Goal: Information Seeking & Learning: Learn about a topic

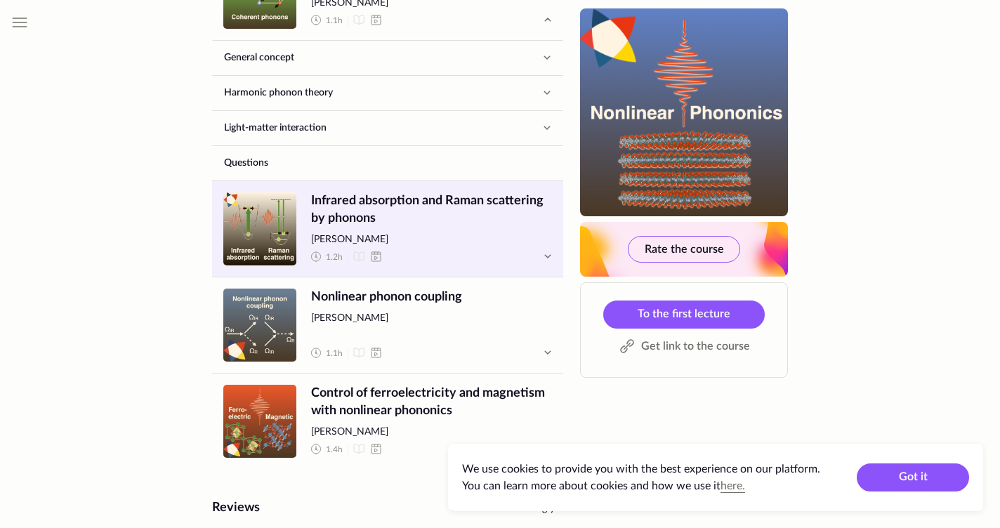
scroll to position [933, 0]
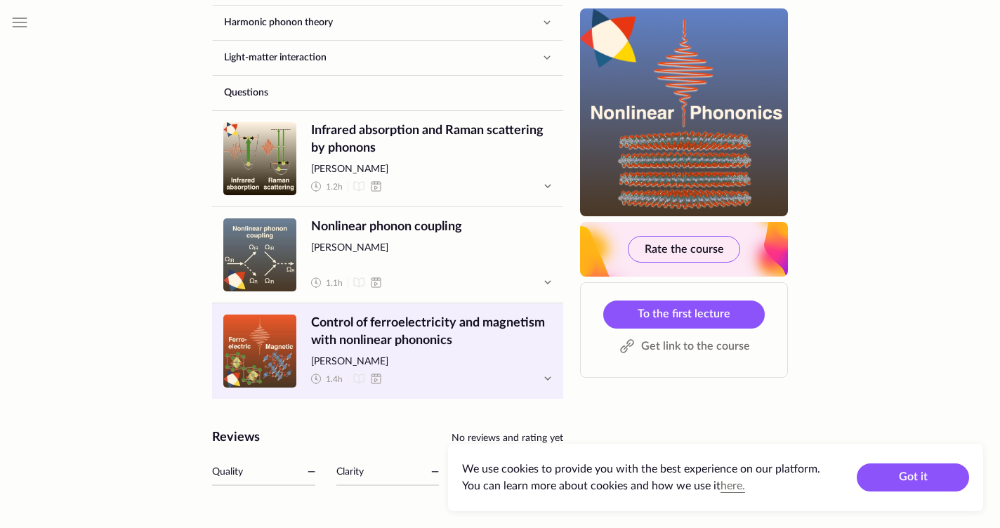
click at [394, 319] on span "Control of ferroelectricity and magnetism with nonlinear phononics" at bounding box center [431, 332] width 241 height 35
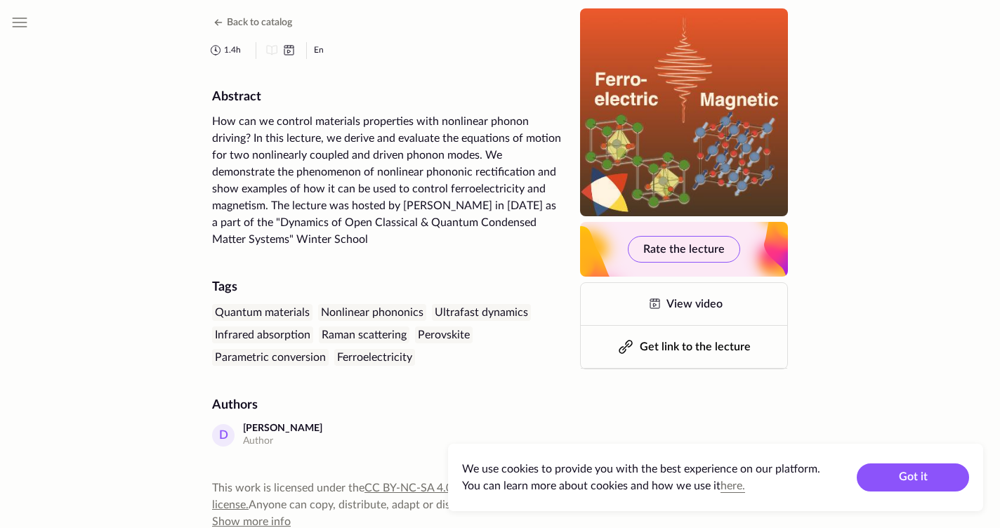
scroll to position [72, 0]
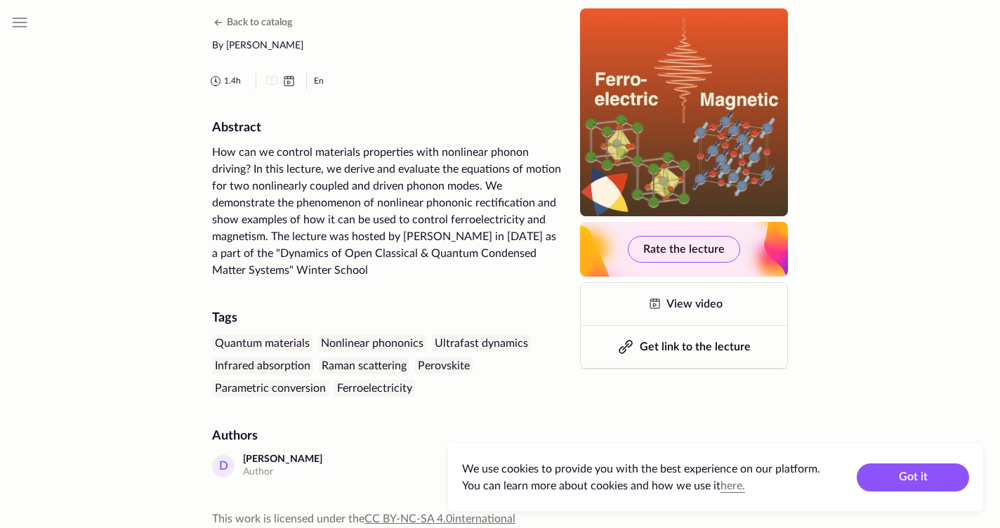
click at [668, 307] on span "View video" at bounding box center [695, 304] width 56 height 11
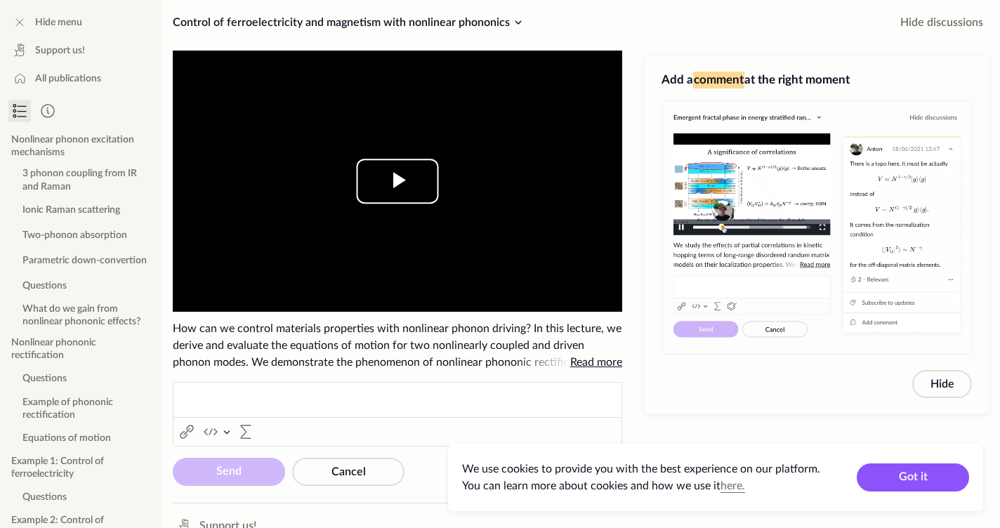
click at [398, 181] on span "Video Player" at bounding box center [398, 181] width 0 height 0
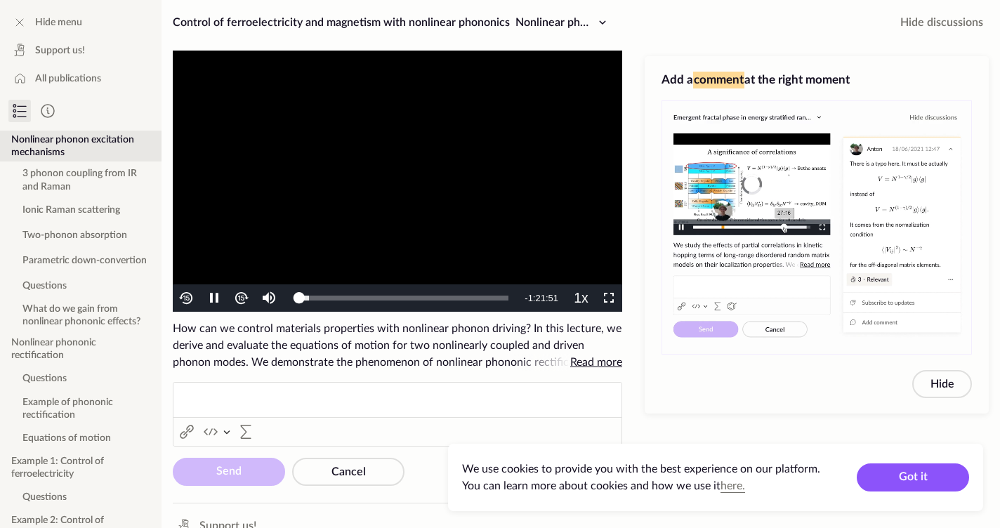
click at [416, 200] on video "To view this video please enable JavaScript, and consider upgrading to a web br…" at bounding box center [398, 181] width 450 height 261
